Goal: Task Accomplishment & Management: Manage account settings

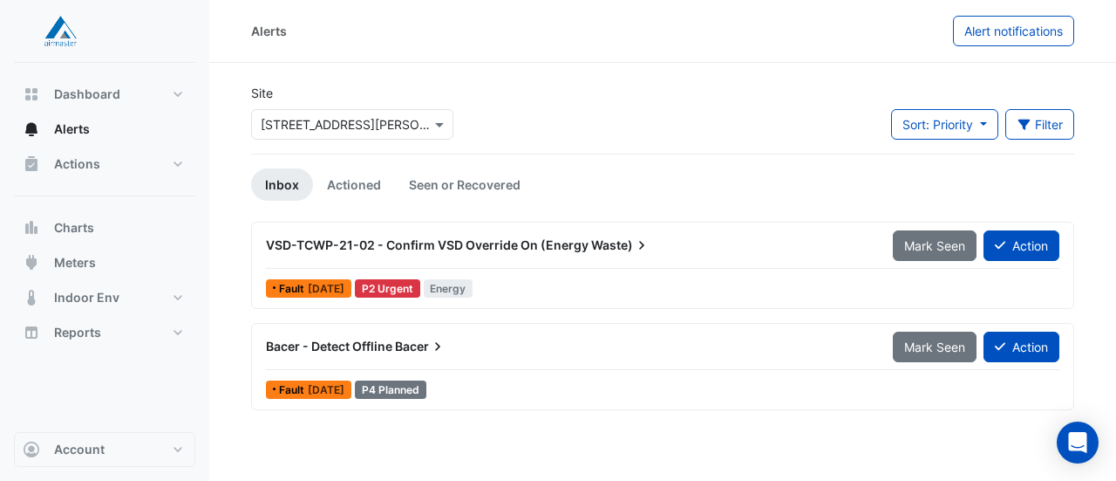
drag, startPoint x: 0, startPoint y: 0, endPoint x: 538, endPoint y: 416, distance: 680.2
click at [538, 416] on div "VSD-TCWP-21-02 - Confirm VSD Override On (Energy Waste) Mark Seen Action Fault …" at bounding box center [662, 323] width 823 height 202
click at [608, 244] on span "Waste)" at bounding box center [620, 244] width 59 height 17
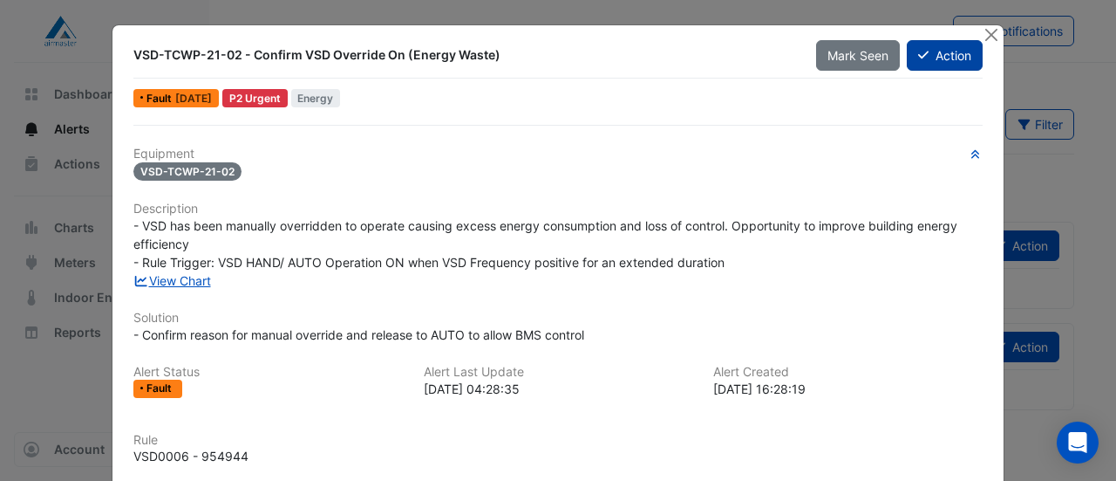
click at [951, 54] on button "Action" at bounding box center [945, 55] width 76 height 31
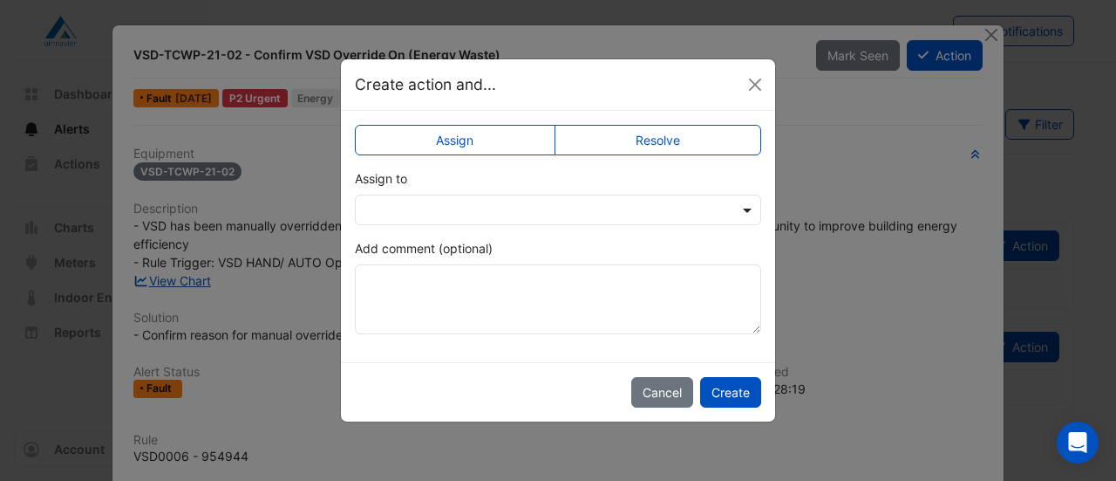
click at [749, 212] on span at bounding box center [750, 210] width 22 height 18
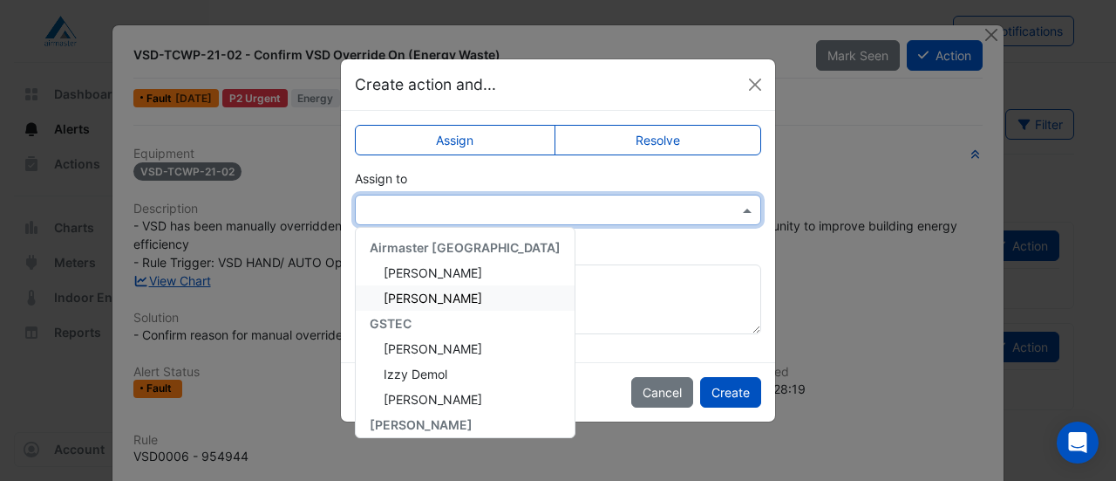
click at [450, 296] on span "[PERSON_NAME]" at bounding box center [433, 297] width 99 height 15
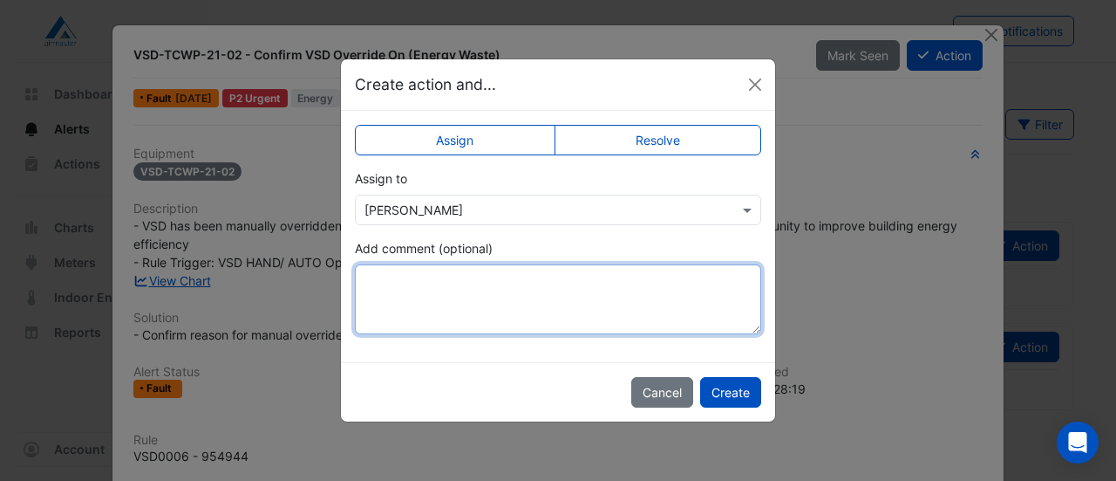
click at [434, 294] on textarea "Add comment (optional)" at bounding box center [558, 299] width 406 height 70
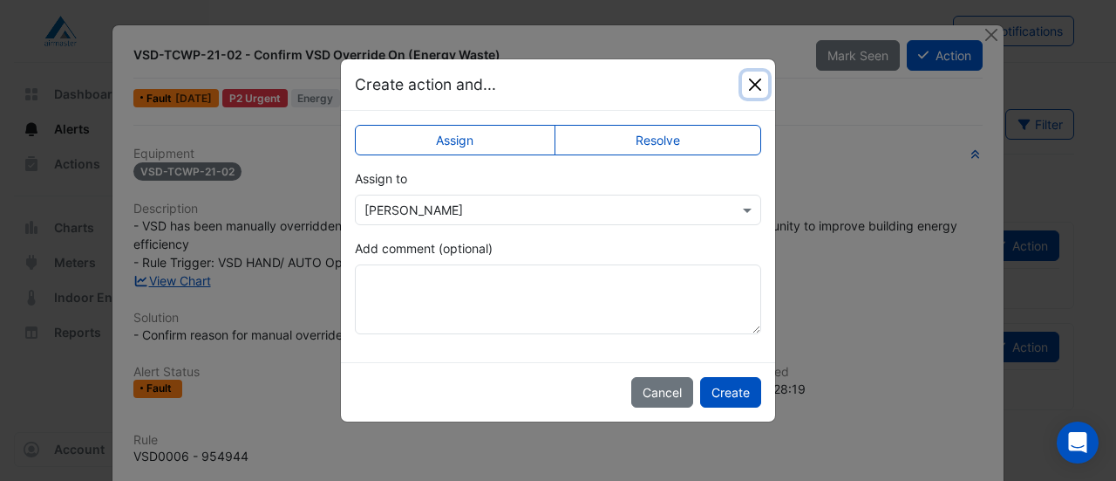
click at [753, 79] on button "Close" at bounding box center [755, 85] width 26 height 26
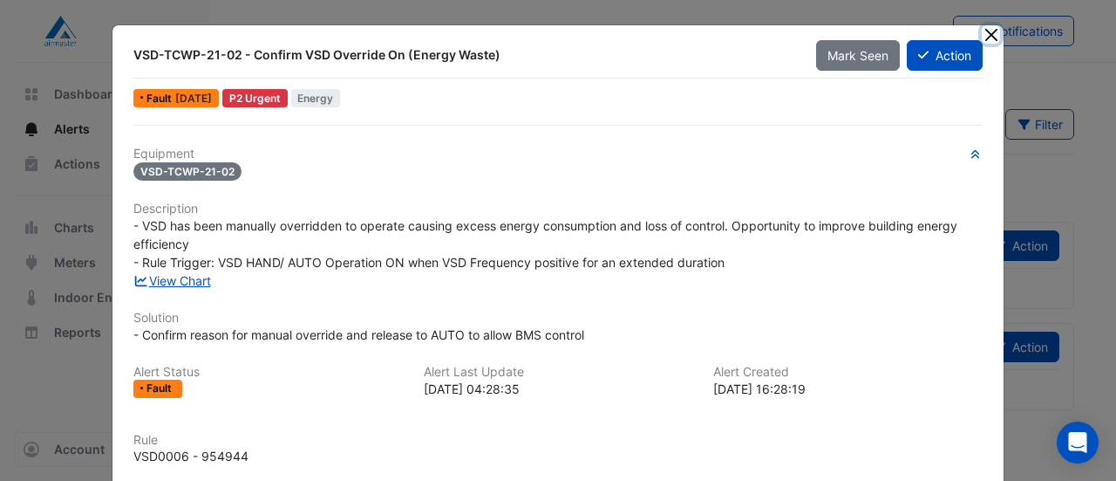
click at [982, 39] on button "Close" at bounding box center [991, 34] width 18 height 18
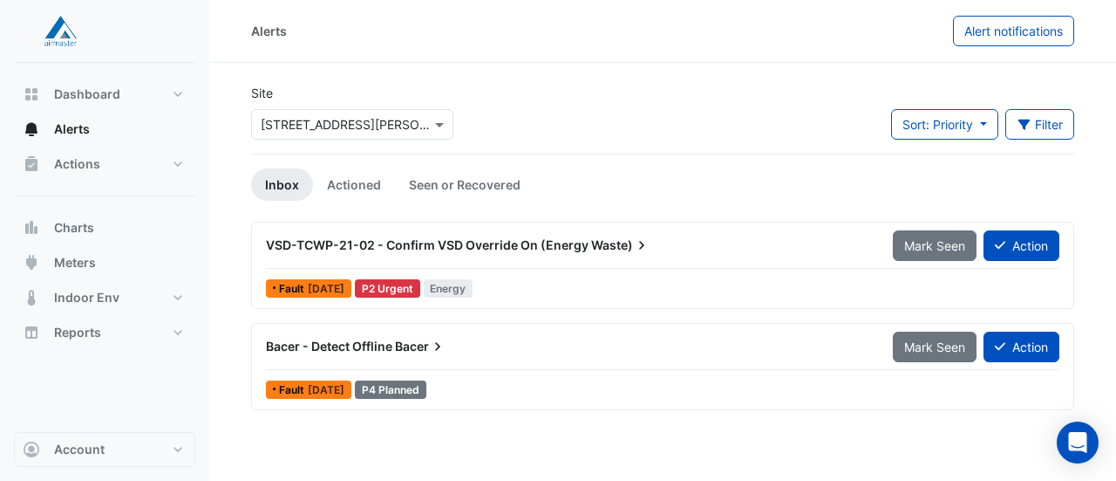
click at [504, 245] on span "VSD-TCWP-21-02 - Confirm VSD Override On (Energy" at bounding box center [427, 244] width 323 height 15
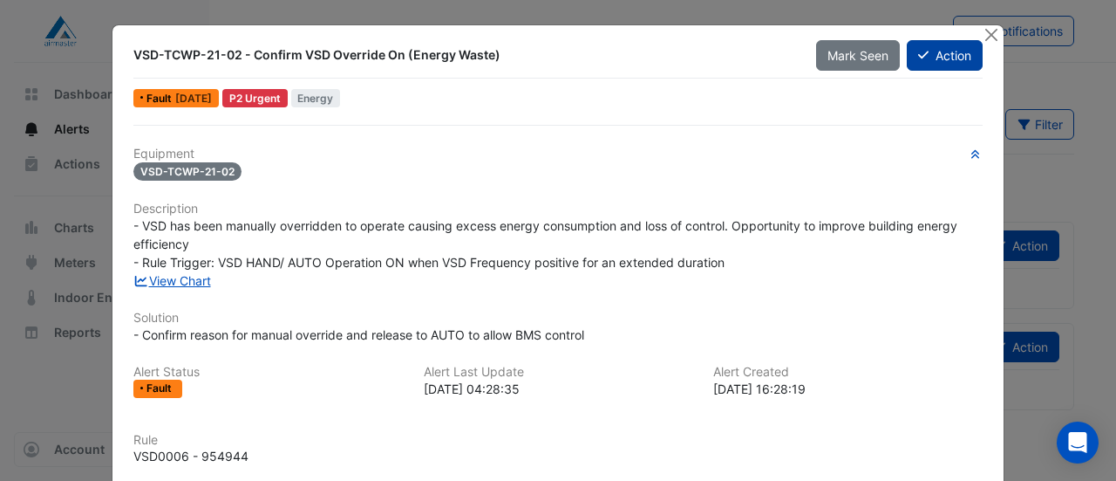
click at [928, 50] on button "Action" at bounding box center [945, 55] width 76 height 31
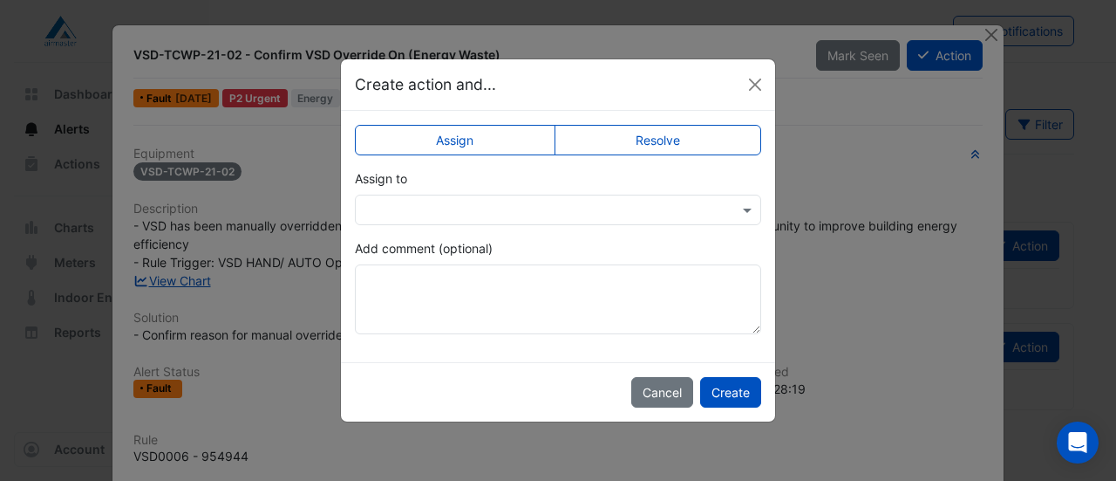
click at [474, 211] on input "text" at bounding box center [541, 210] width 352 height 18
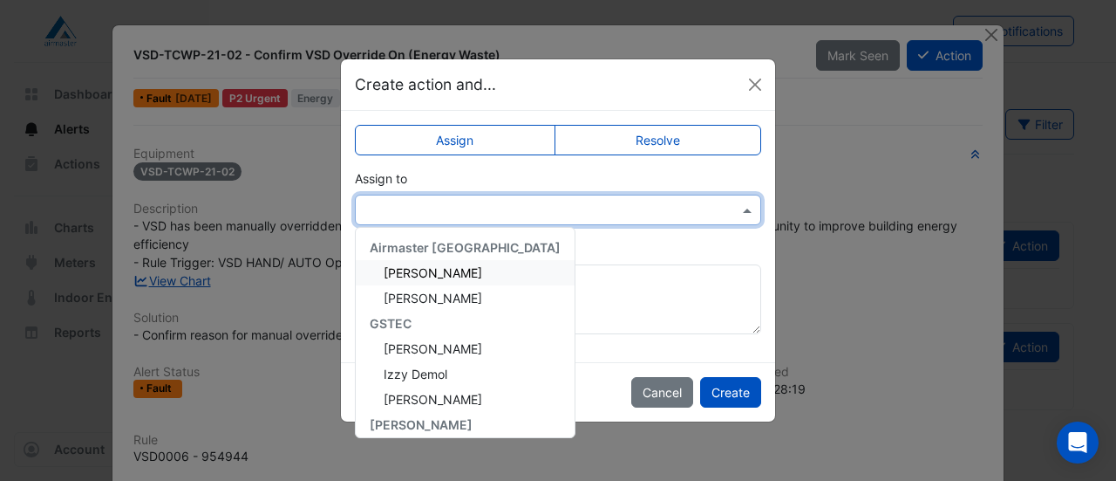
click at [445, 272] on span "[PERSON_NAME]" at bounding box center [433, 272] width 99 height 15
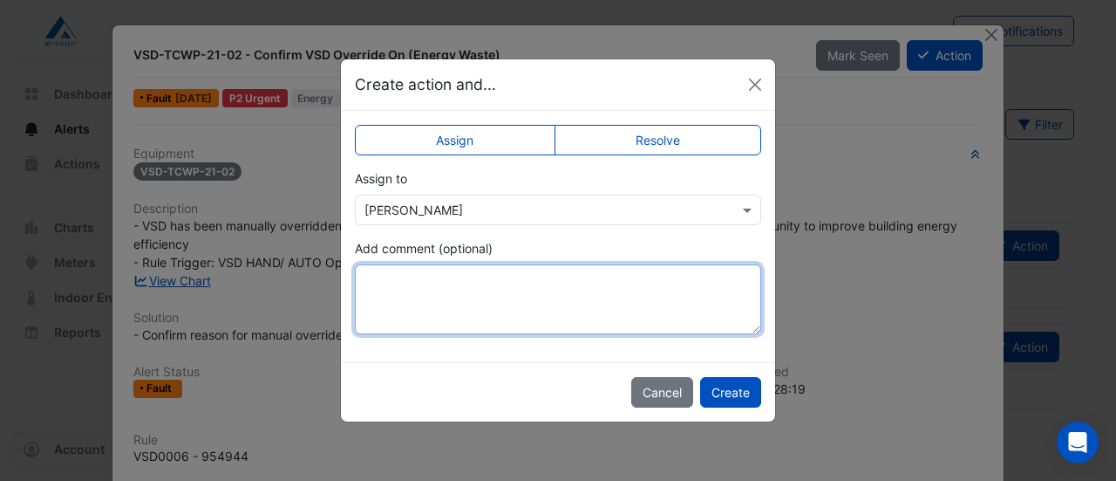
click at [440, 285] on textarea "Add comment (optional)" at bounding box center [558, 299] width 406 height 70
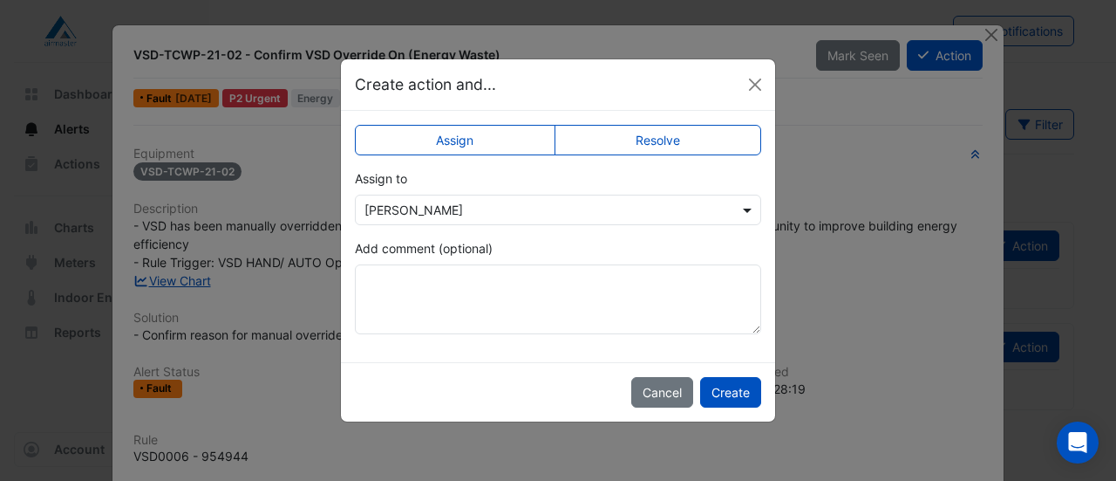
click at [751, 208] on span at bounding box center [750, 210] width 22 height 18
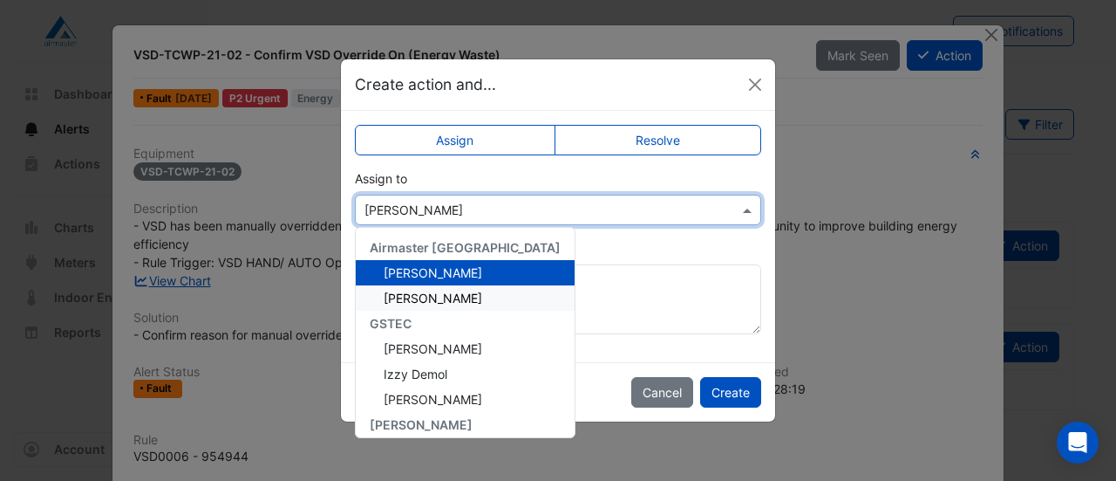
click at [469, 290] on span "[PERSON_NAME]" at bounding box center [433, 297] width 99 height 15
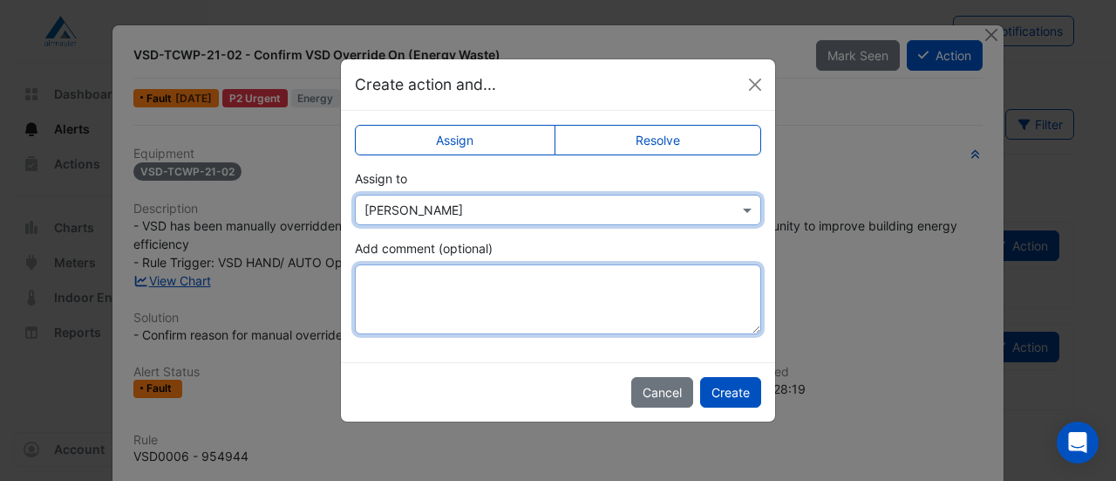
click at [444, 294] on textarea "Add comment (optional)" at bounding box center [558, 299] width 406 height 70
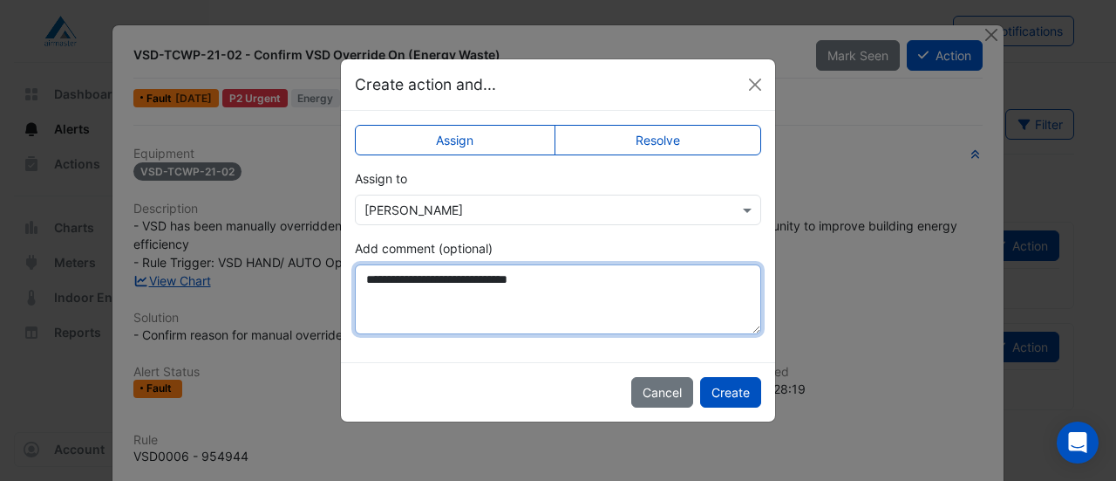
click at [597, 279] on textarea "**********" at bounding box center [558, 299] width 406 height 70
type textarea "**********"
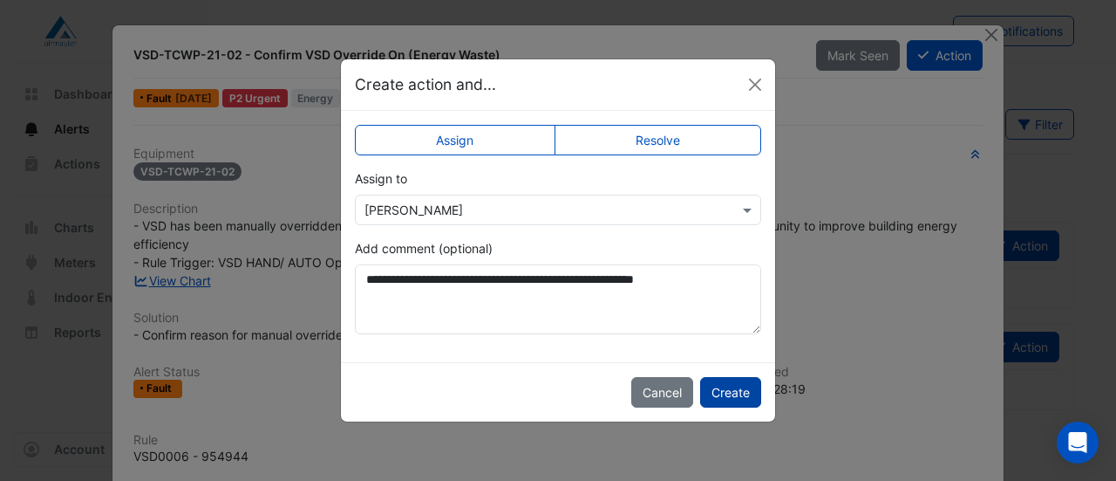
click at [738, 391] on button "Create" at bounding box center [730, 392] width 61 height 31
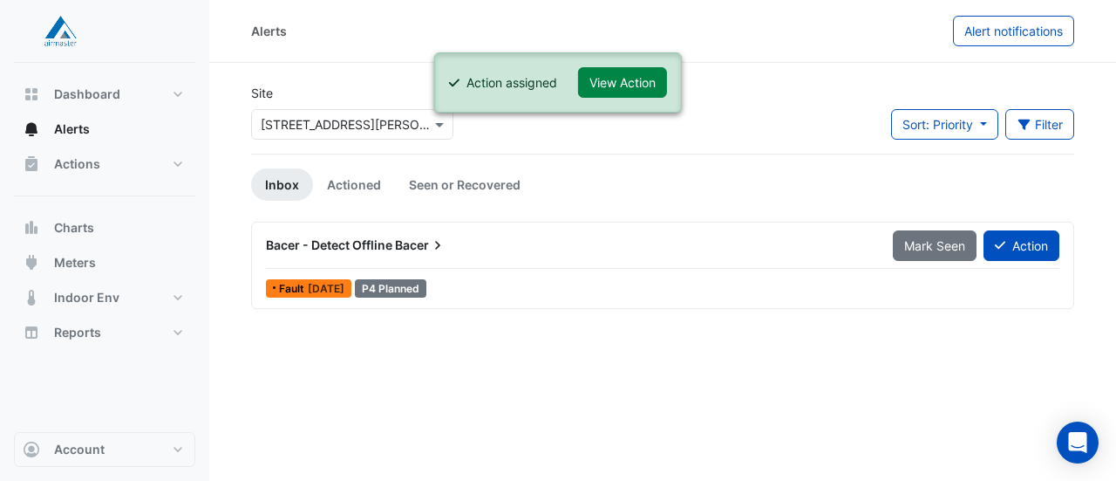
click at [398, 249] on span "Bacer" at bounding box center [420, 244] width 51 height 17
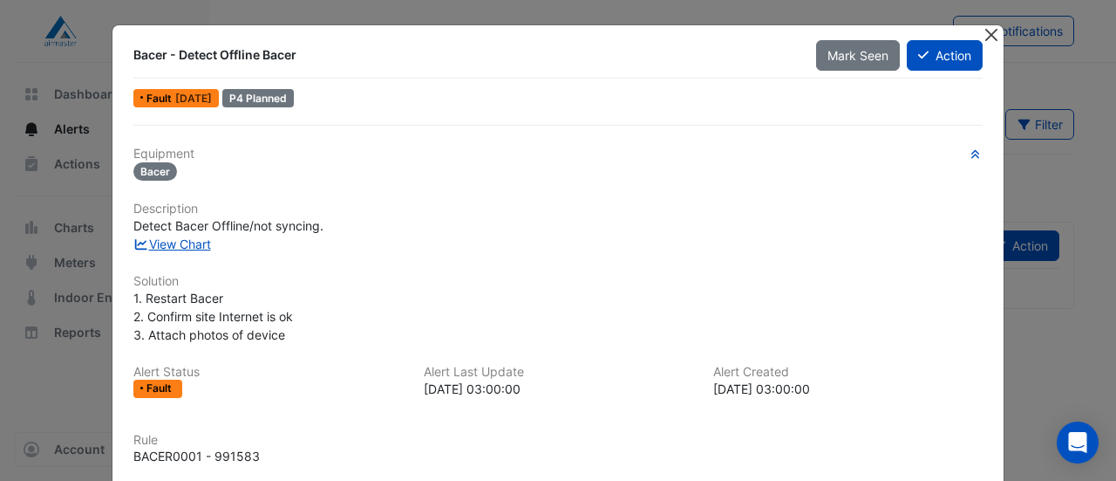
click at [984, 38] on button "Close" at bounding box center [991, 34] width 18 height 18
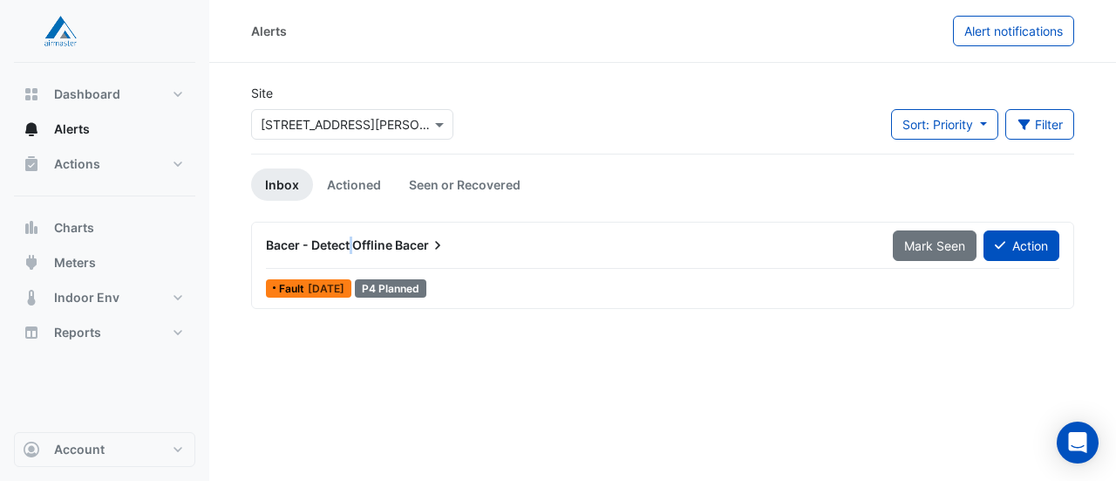
click at [351, 244] on span "Bacer - Detect Offline" at bounding box center [329, 244] width 126 height 15
click at [344, 242] on span "Bacer - Detect Offline" at bounding box center [329, 244] width 126 height 15
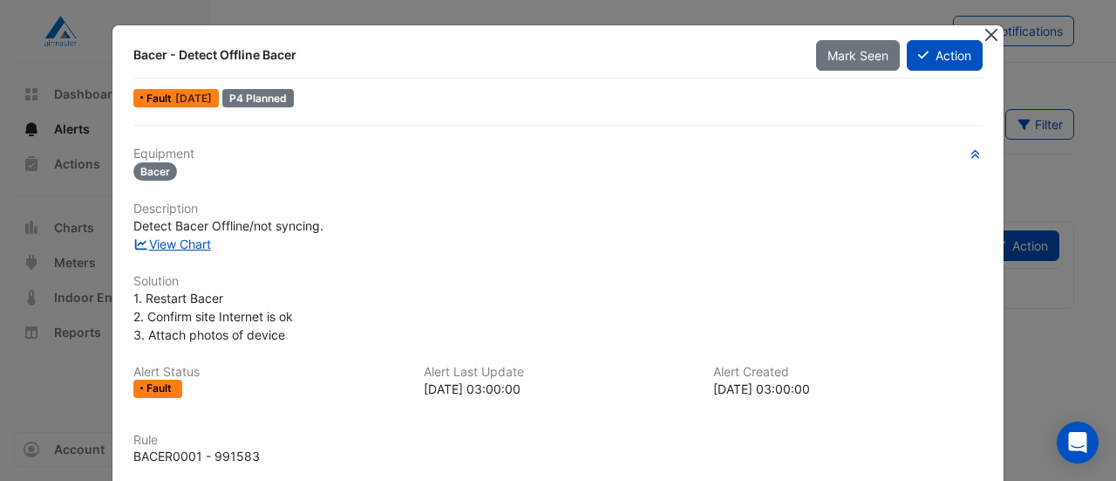
click at [984, 34] on button "Close" at bounding box center [991, 34] width 18 height 18
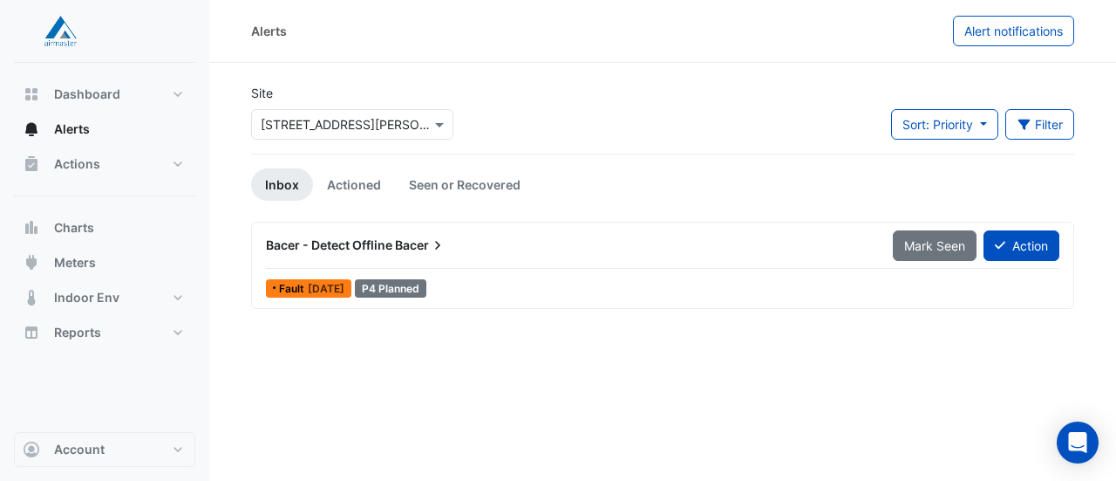
click at [413, 290] on div "P4 Planned" at bounding box center [391, 288] width 72 height 18
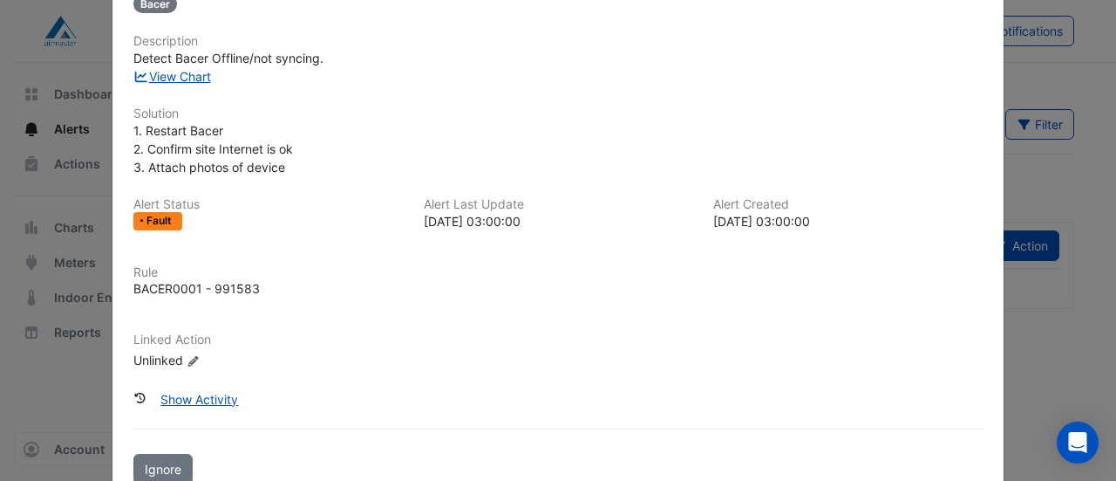
scroll to position [206, 0]
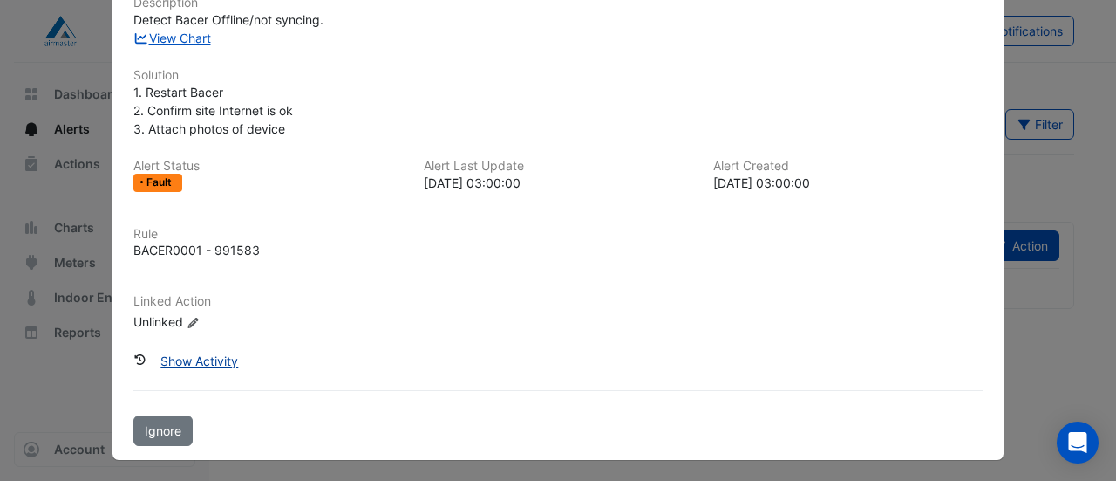
click at [202, 359] on button "Show Activity" at bounding box center [199, 360] width 100 height 31
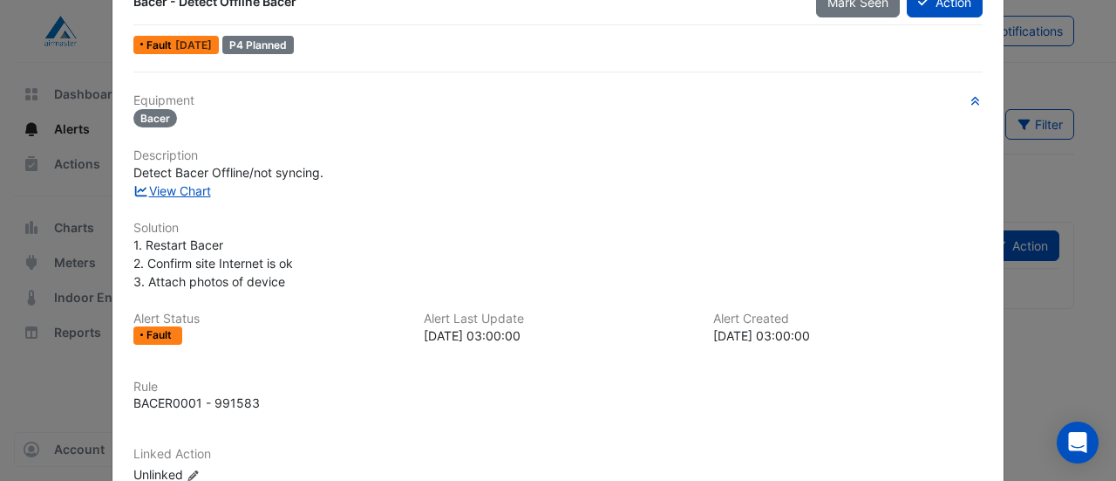
scroll to position [0, 0]
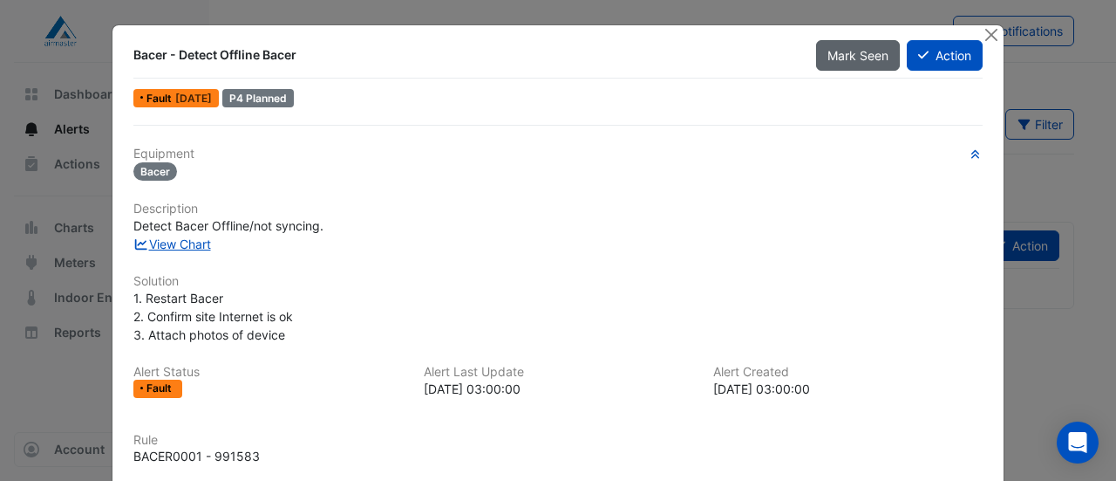
click at [875, 58] on span "Mark Seen" at bounding box center [858, 55] width 61 height 15
click at [974, 153] on icon "button" at bounding box center [975, 154] width 13 height 10
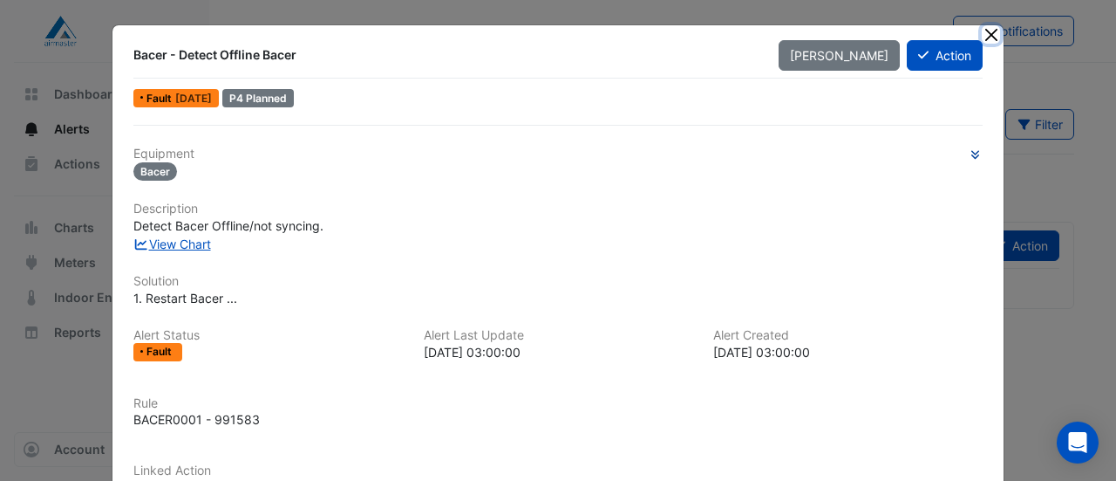
click at [982, 31] on button "Close" at bounding box center [991, 34] width 18 height 18
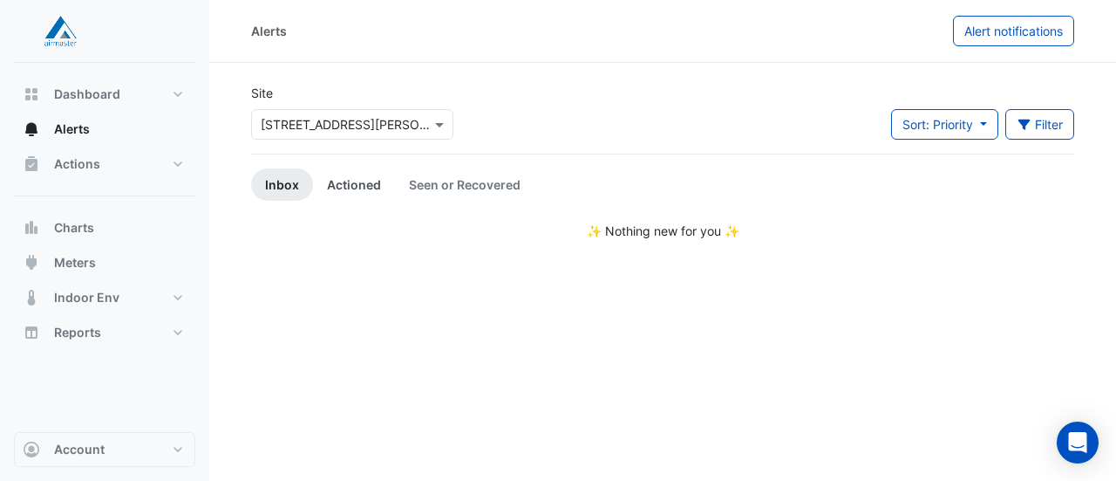
click at [351, 184] on link "Actioned" at bounding box center [354, 184] width 82 height 32
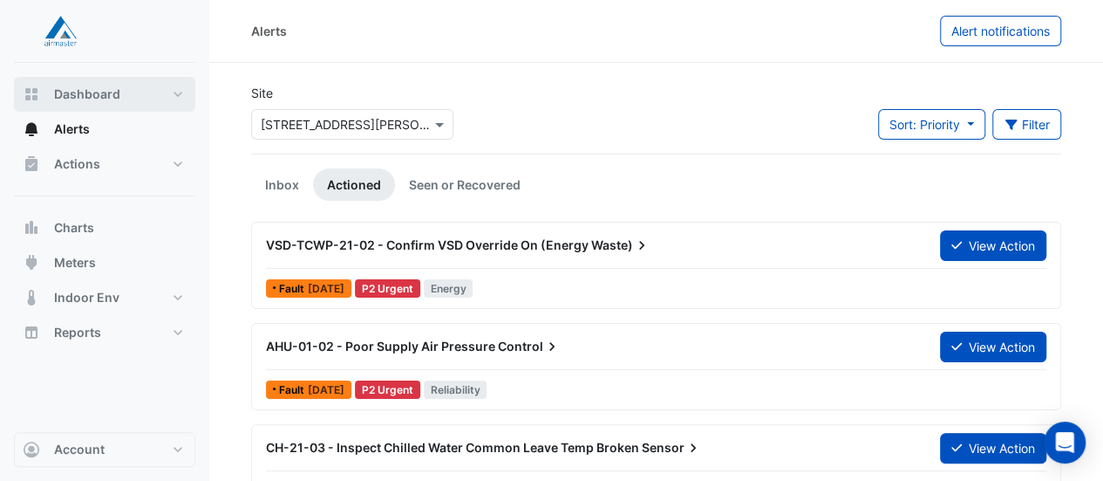
click at [72, 89] on span "Dashboard" at bounding box center [87, 93] width 66 height 17
select select "**"
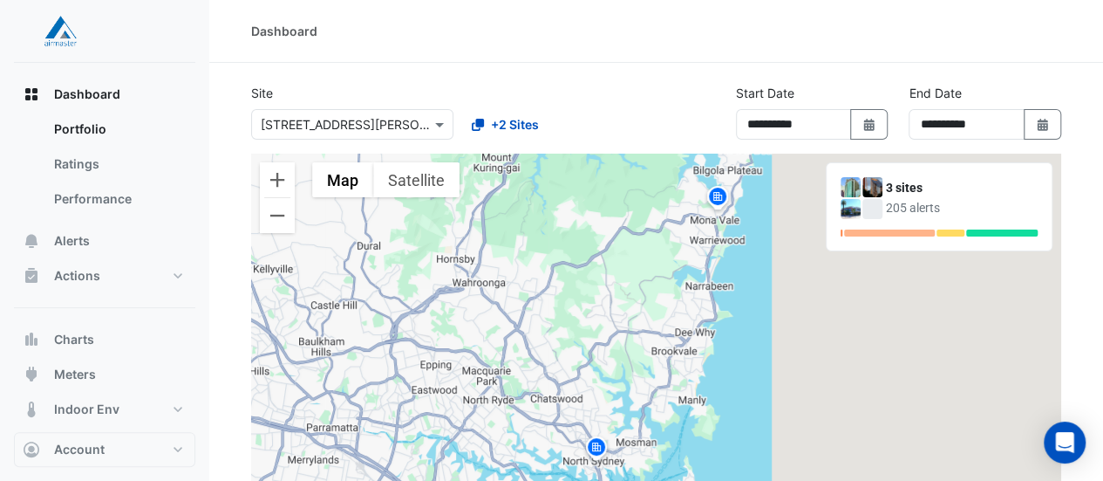
click at [633, 125] on div "+2 Sites" at bounding box center [561, 124] width 209 height 31
click at [103, 266] on button "Actions" at bounding box center [104, 275] width 181 height 35
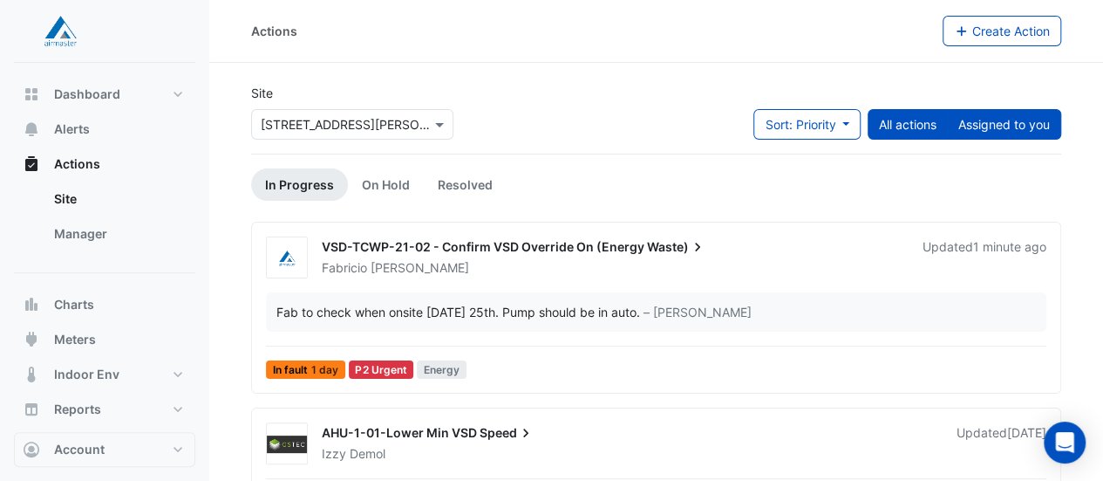
click at [977, 125] on button "Assigned to you" at bounding box center [1004, 124] width 114 height 31
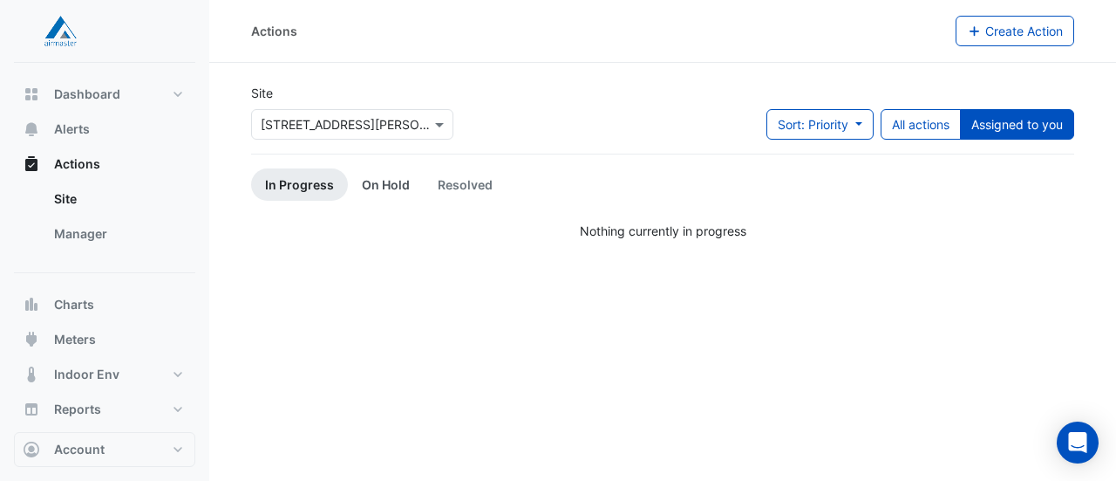
click at [386, 183] on link "On Hold" at bounding box center [386, 184] width 76 height 32
click at [473, 179] on link "Resolved" at bounding box center [465, 184] width 83 height 32
click at [302, 177] on link "In Progress" at bounding box center [299, 184] width 97 height 32
click at [910, 123] on button "All actions" at bounding box center [921, 124] width 80 height 31
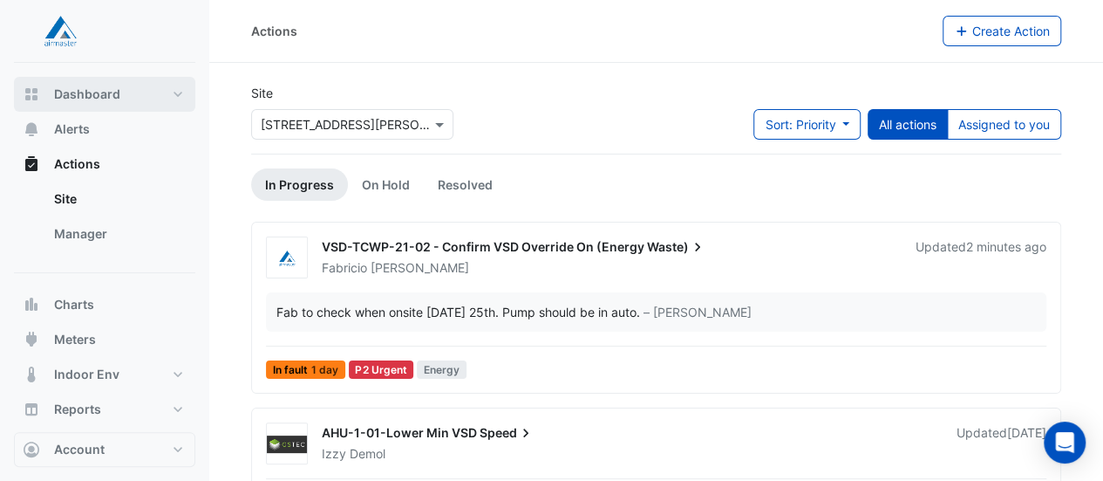
click at [176, 93] on button "Dashboard" at bounding box center [104, 94] width 181 height 35
select select "**"
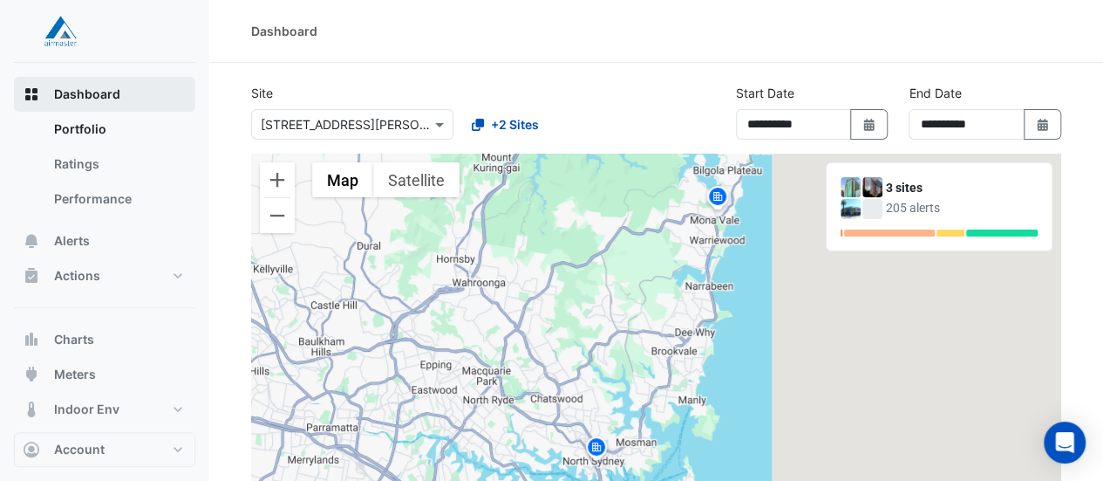
click at [176, 93] on button "Dashboard" at bounding box center [104, 94] width 181 height 35
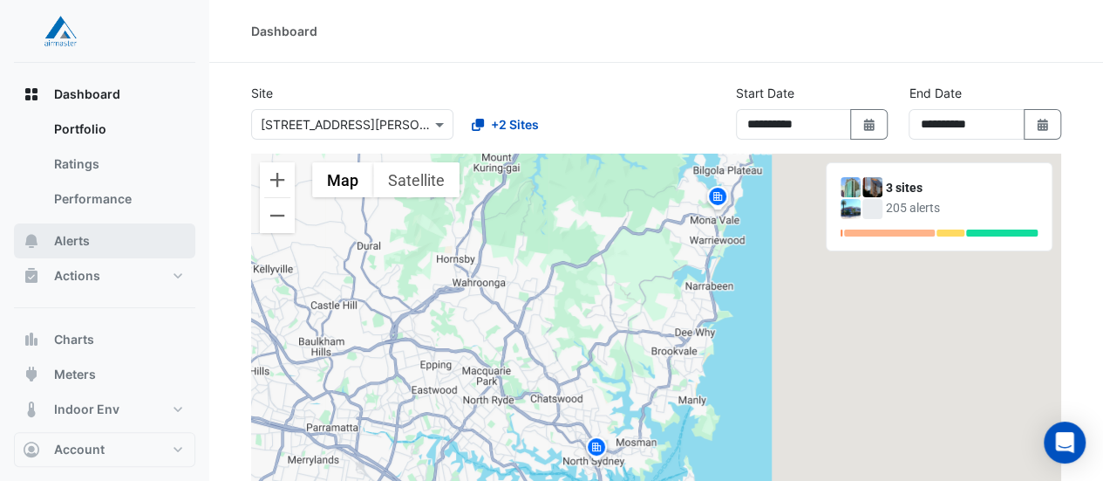
click at [118, 236] on button "Alerts" at bounding box center [104, 240] width 181 height 35
